Goal: Information Seeking & Learning: Understand process/instructions

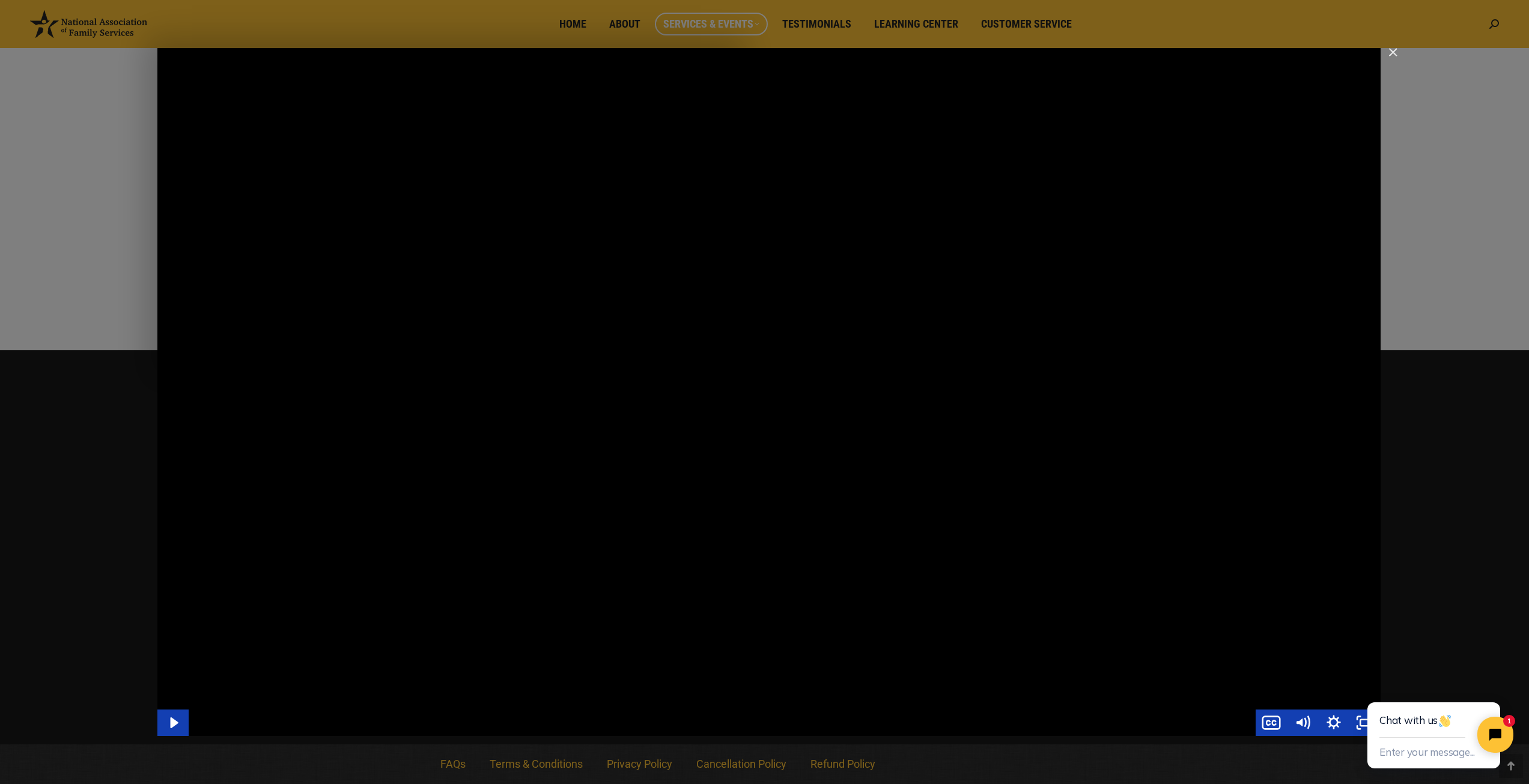
click at [982, 436] on div "Main Video - Full Webinar (Emma) Landon V1.4" at bounding box center [769, 391] width 1223 height 688
click at [1493, 689] on icon "Close chat widget" at bounding box center [1491, 688] width 7 height 7
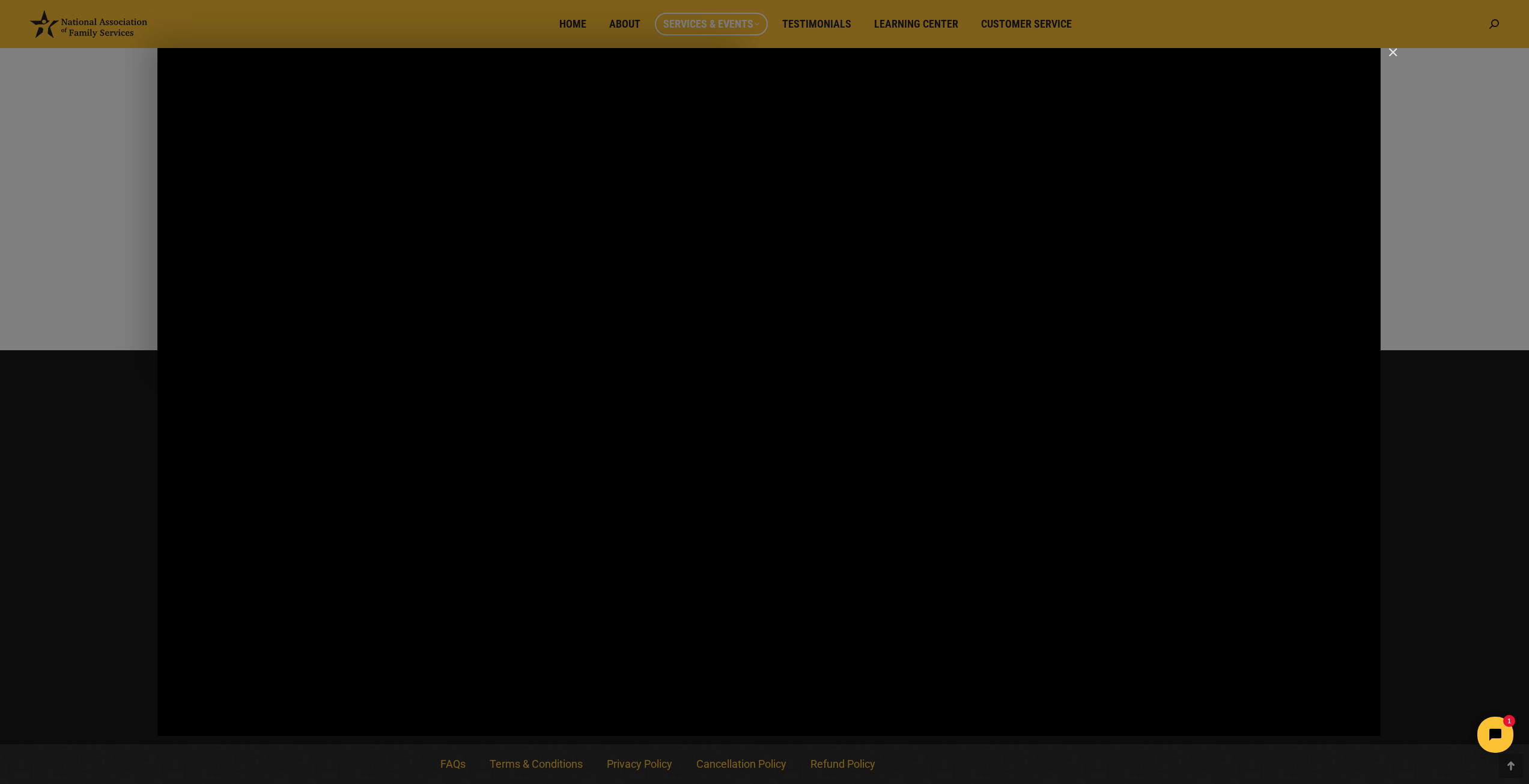
click at [1391, 50] on img "Close" at bounding box center [1388, 57] width 20 height 20
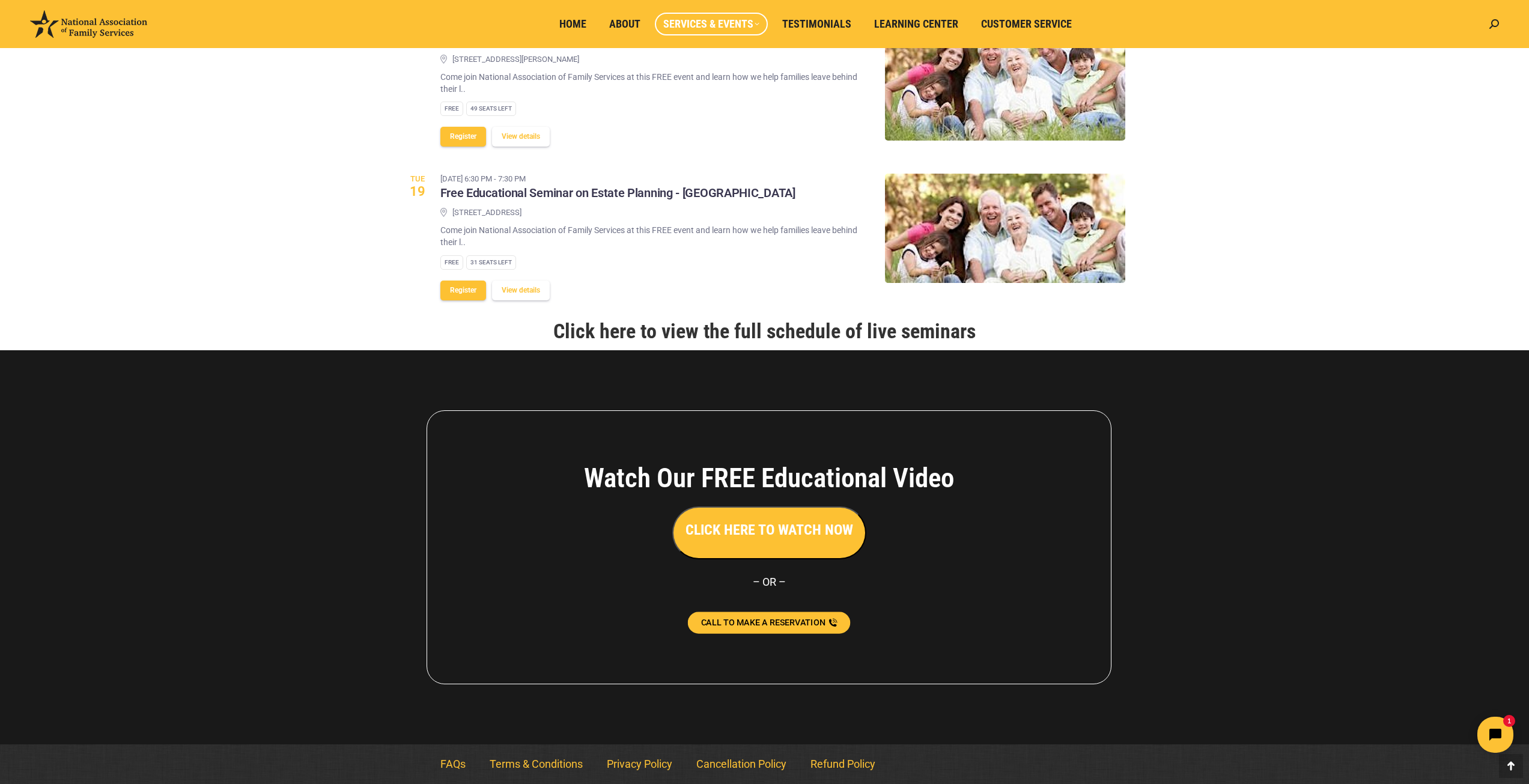
click at [758, 618] on span "CALL TO MAKE A RESERVATION" at bounding box center [763, 622] width 125 height 8
click at [750, 768] on link "Cancellation Policy" at bounding box center [741, 764] width 114 height 27
click at [742, 765] on link "Cancellation Policy" at bounding box center [741, 764] width 114 height 27
